Goal: Check status: Check status

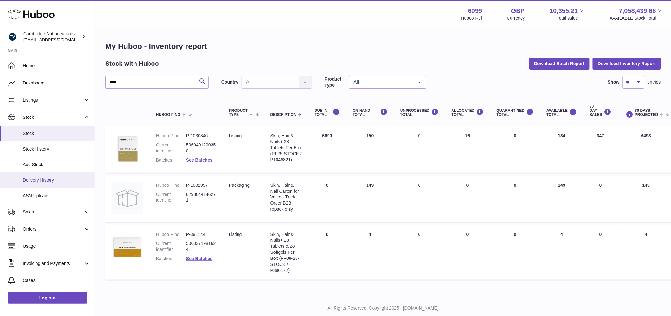
click at [52, 182] on span "Delivery History" at bounding box center [56, 180] width 67 height 6
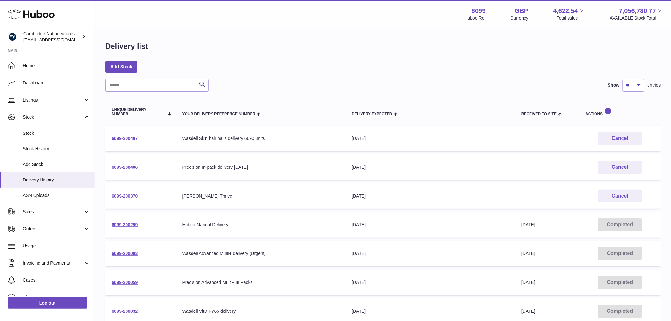
click at [126, 137] on link "6099-200407" at bounding box center [125, 138] width 26 height 5
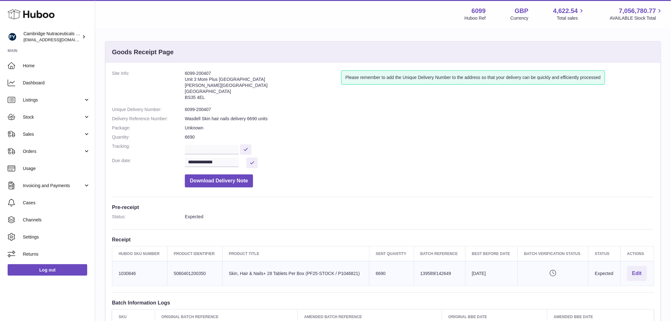
drag, startPoint x: 453, startPoint y: 273, endPoint x: 419, endPoint y: 275, distance: 34.0
click at [419, 275] on td "Batch Reference 139589/142649" at bounding box center [440, 273] width 52 height 25
copy td "139589/142649"
click at [38, 115] on span "Stock" at bounding box center [53, 117] width 61 height 6
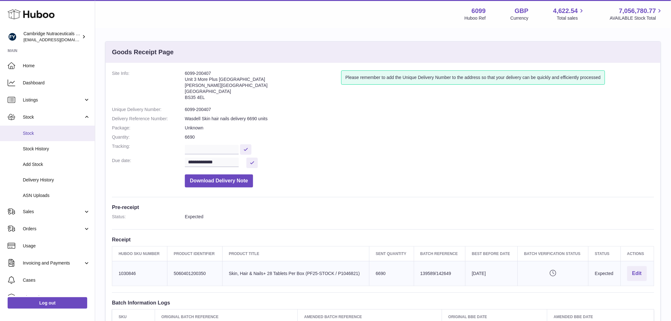
click at [34, 131] on span "Stock" at bounding box center [56, 133] width 67 height 6
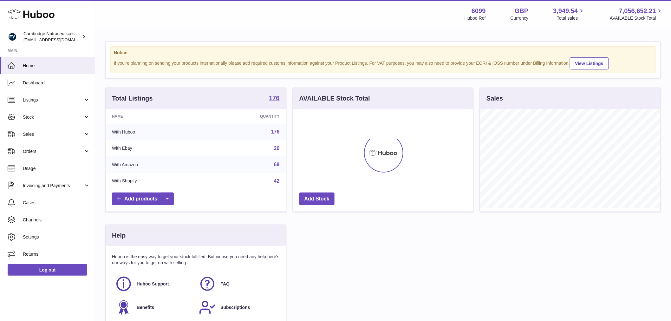
scroll to position [99, 180]
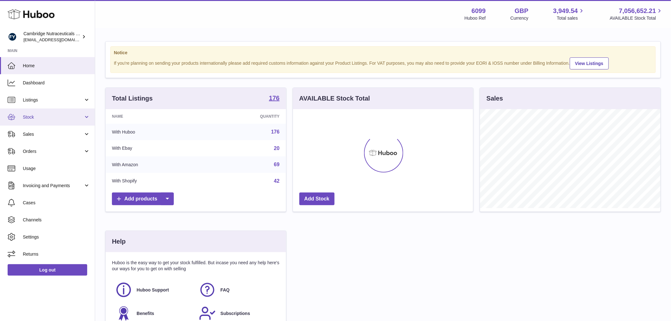
click at [40, 114] on span "Stock" at bounding box center [53, 117] width 61 height 6
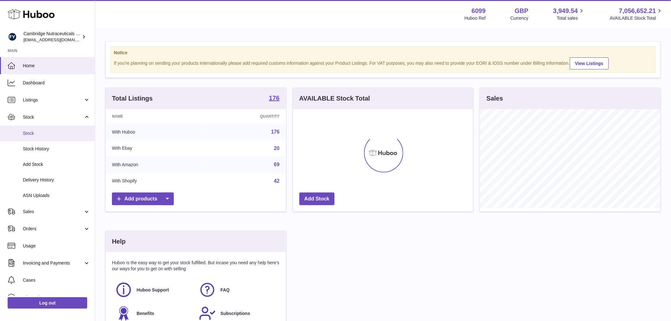
click at [39, 131] on span "Stock" at bounding box center [56, 133] width 67 height 6
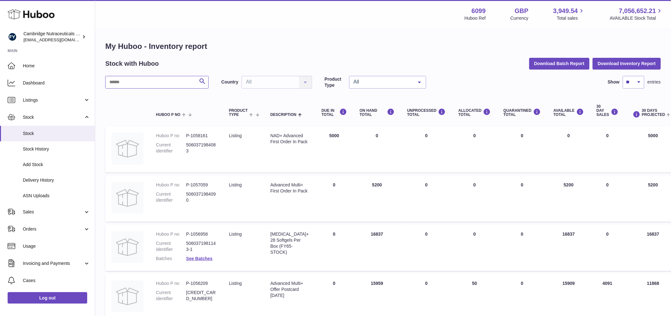
drag, startPoint x: 134, startPoint y: 81, endPoint x: 146, endPoint y: 78, distance: 12.5
click at [134, 81] on input "text" at bounding box center [156, 82] width 103 height 13
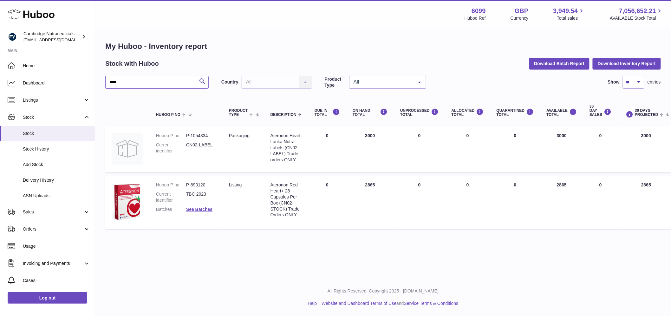
type input "****"
drag, startPoint x: 207, startPoint y: 183, endPoint x: 182, endPoint y: 182, distance: 25.1
click at [182, 182] on dl "Huboo P no P-890120 Current identifier TBC 2023 Batches See Batches" at bounding box center [186, 199] width 60 height 34
click at [204, 185] on dd "P-890120" at bounding box center [201, 185] width 30 height 6
drag, startPoint x: 206, startPoint y: 185, endPoint x: 180, endPoint y: 187, distance: 26.5
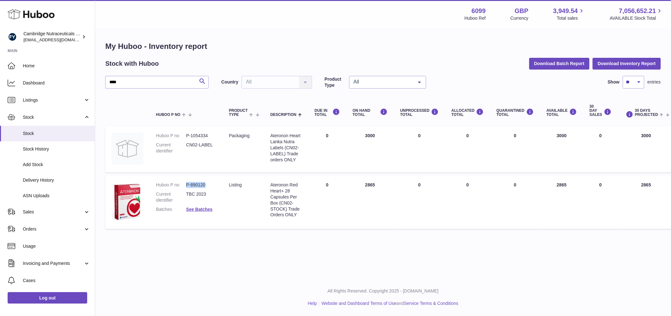
click at [180, 187] on dl "Huboo P no P-890120 Current identifier TBC 2023 Batches See Batches" at bounding box center [186, 199] width 60 height 34
copy dl "P-890120"
click at [272, 183] on div "Ateronon Red Heart+ 28 Capsules Per Box (CN02-STOCK) Trade Orders ONLY" at bounding box center [286, 200] width 31 height 36
drag, startPoint x: 271, startPoint y: 184, endPoint x: 287, endPoint y: 190, distance: 16.9
click at [287, 190] on div "Ateronon Red Heart+ 28 Capsules Per Box (CN02-STOCK) Trade Orders ONLY" at bounding box center [286, 200] width 31 height 36
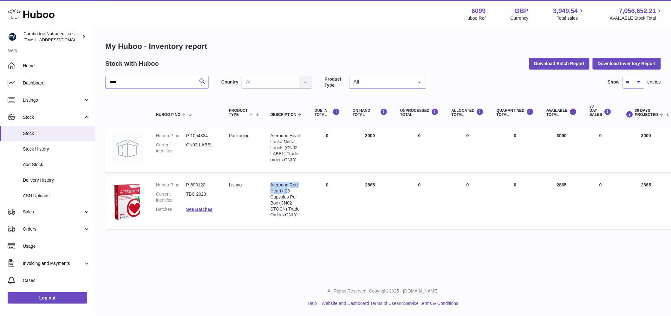
copy div "Ateronon Red Heart+ 2"
drag, startPoint x: 196, startPoint y: 131, endPoint x: 205, endPoint y: 133, distance: 9.7
click at [197, 131] on td "Huboo P no P-1054334 Current identifier CN02-LABEL" at bounding box center [186, 149] width 73 height 46
drag, startPoint x: 211, startPoint y: 133, endPoint x: 183, endPoint y: 134, distance: 27.6
click at [183, 134] on dl "Huboo P no P-1054334 Current identifier CN02-LABEL" at bounding box center [186, 145] width 60 height 24
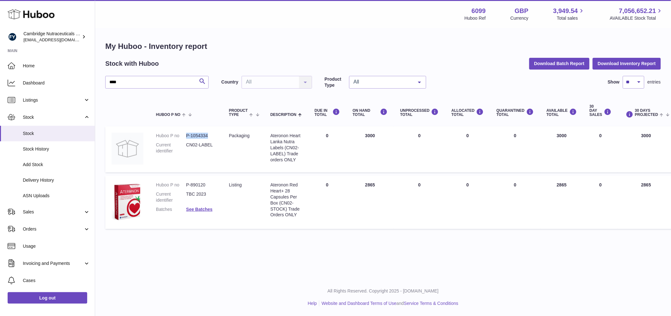
copy dl "P-1054334"
click at [34, 207] on link "Sales" at bounding box center [47, 211] width 95 height 17
click at [32, 229] on span "Sales" at bounding box center [56, 228] width 67 height 6
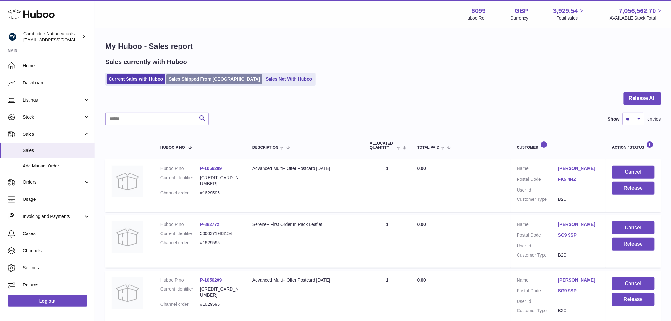
click at [194, 77] on link "Sales Shipped From [GEOGRAPHIC_DATA]" at bounding box center [215, 79] width 96 height 10
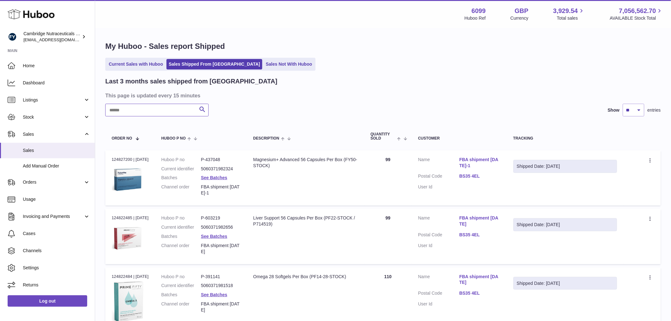
click at [138, 109] on input "text" at bounding box center [156, 110] width 103 height 13
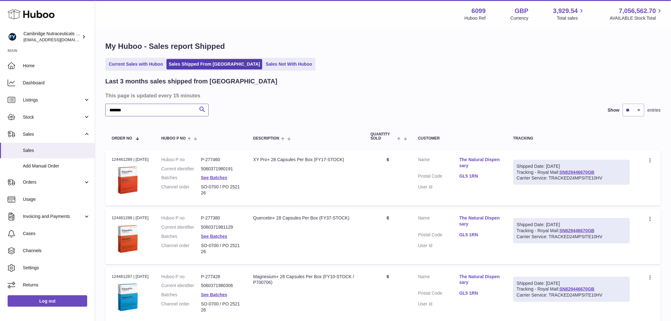
type input "*******"
drag, startPoint x: 605, startPoint y: 170, endPoint x: 515, endPoint y: 172, distance: 89.2
click at [515, 172] on td "Shipped Date: [DATE] Tracking - Royal Mail: SN829446670GB Carrier Service: TRAC…" at bounding box center [571, 177] width 129 height 55
copy div "Tracking - Royal Mail: SN829446670GB"
